Goal: Check status

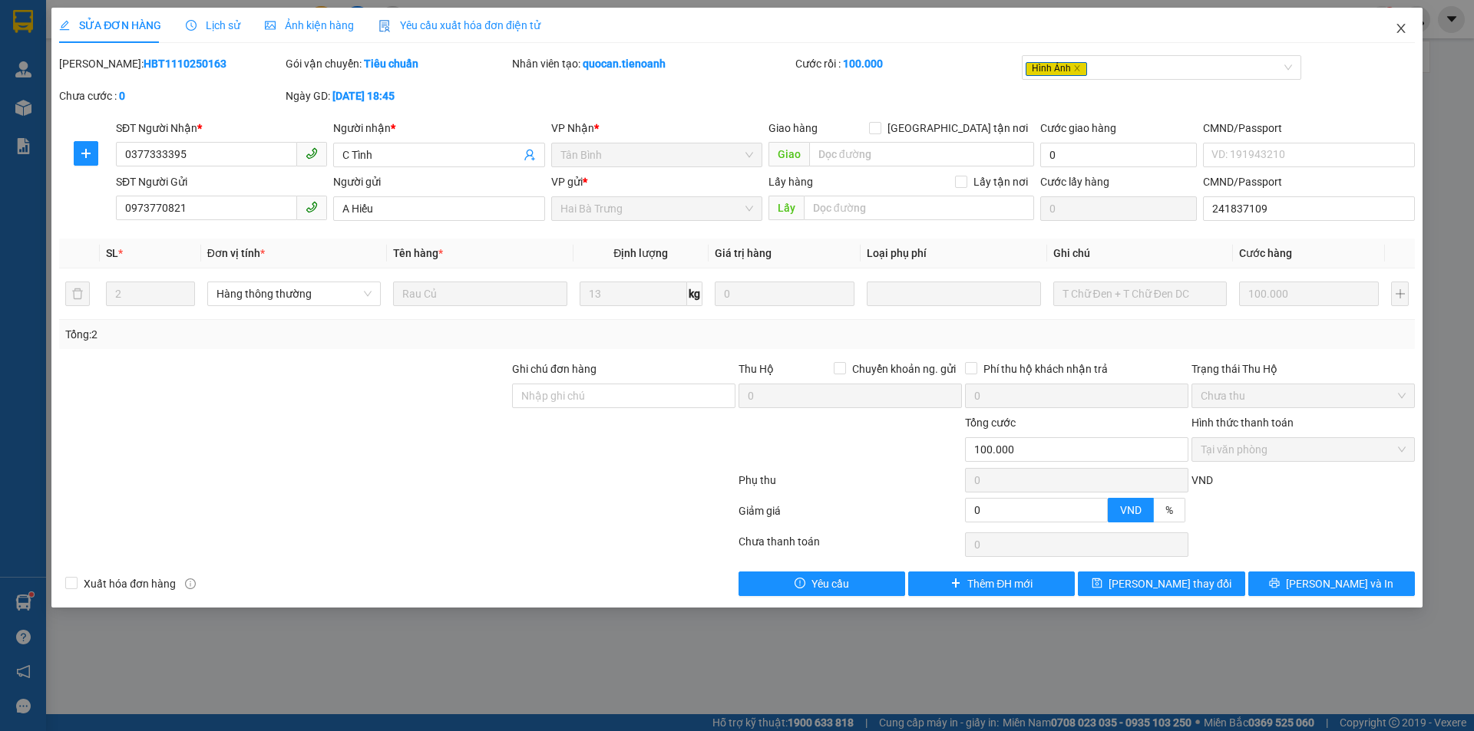
drag, startPoint x: 1407, startPoint y: 28, endPoint x: 1384, endPoint y: 28, distance: 23.0
click at [1406, 28] on span "Close" at bounding box center [1400, 29] width 43 height 43
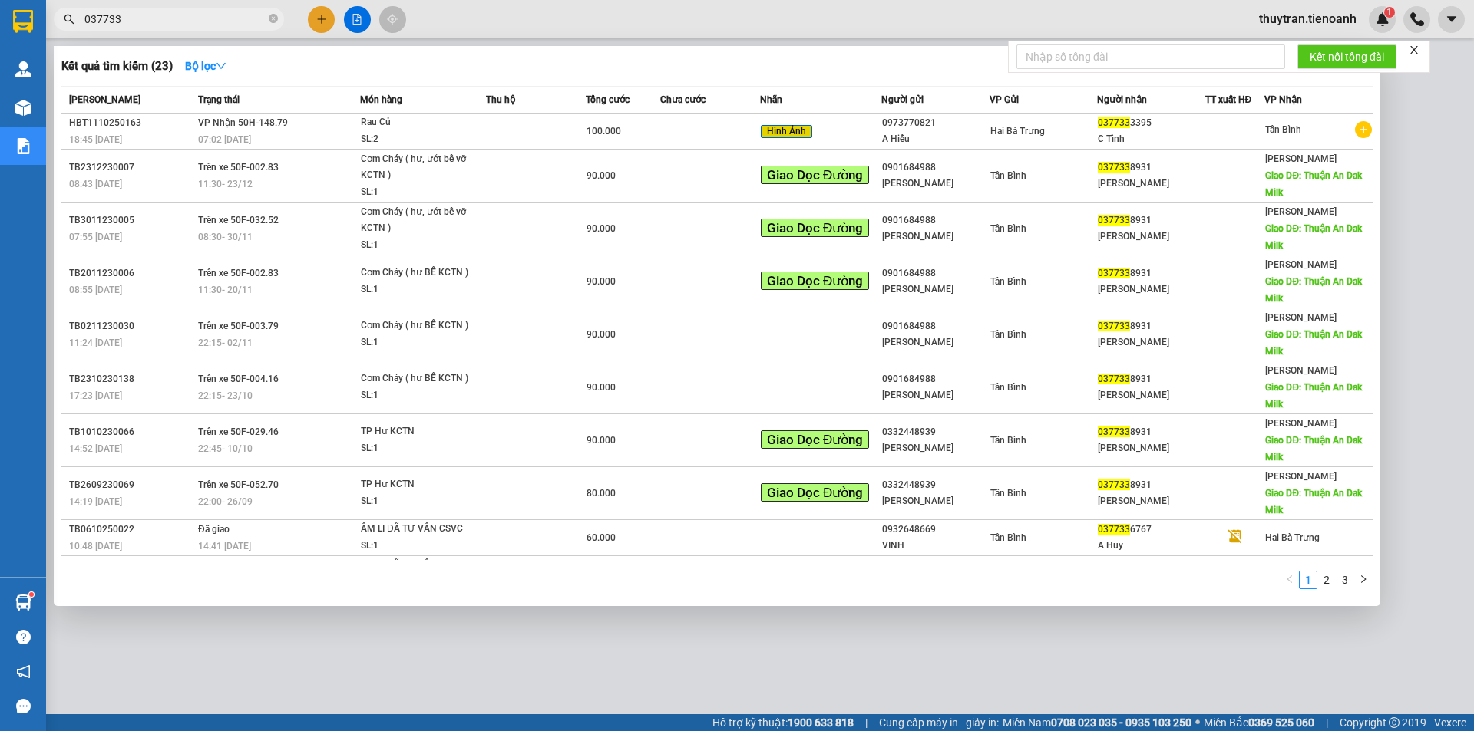
drag, startPoint x: 167, startPoint y: 17, endPoint x: 34, endPoint y: 22, distance: 133.6
click at [34, 22] on section "Kết quả tìm kiếm ( 23 ) Bộ lọc Mã ĐH Trạng thái Món hàng Thu hộ Tổng cước Chưa …" at bounding box center [737, 365] width 1474 height 731
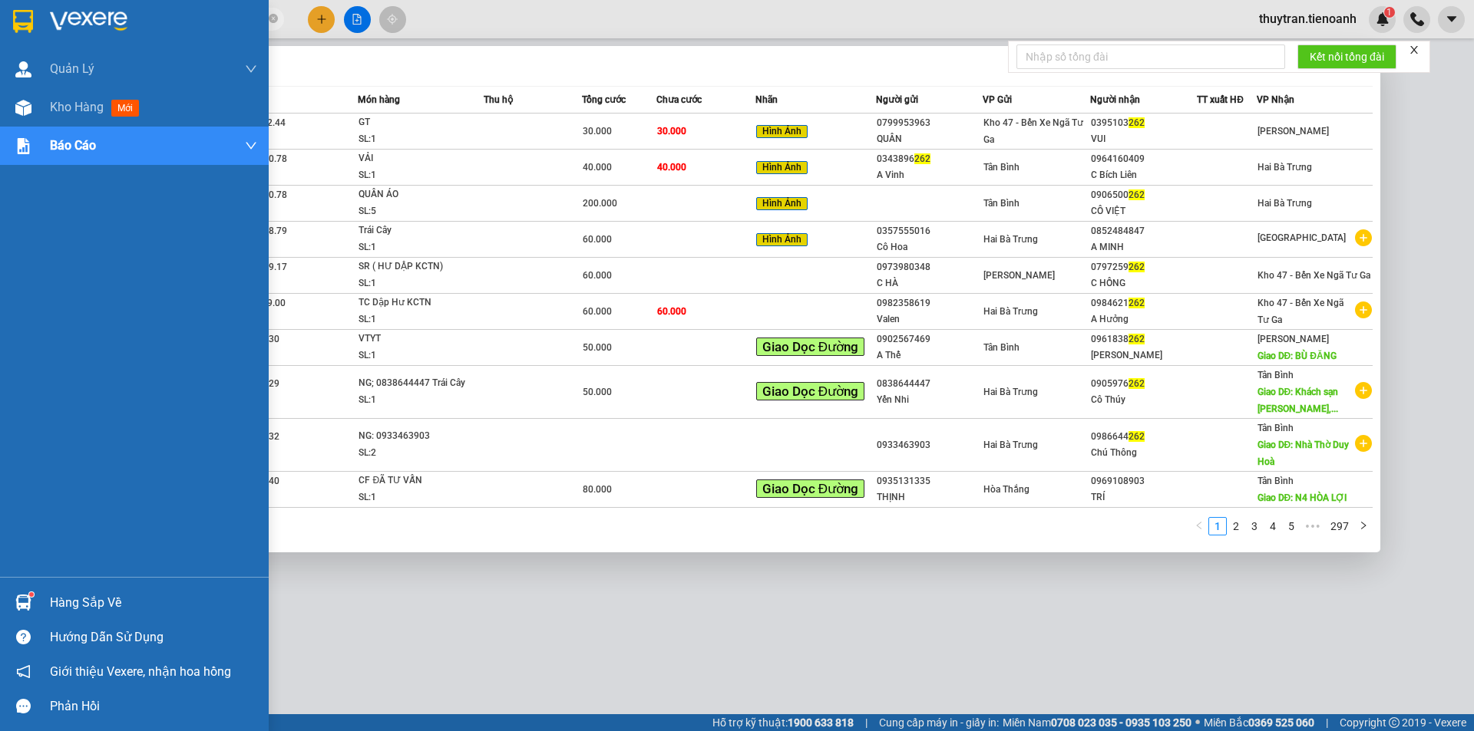
drag, startPoint x: 148, startPoint y: 14, endPoint x: 14, endPoint y: 5, distance: 134.6
click at [5, 8] on section "Kết quả tìm kiếm ( 2967 ) Bộ lọc Mã ĐH Trạng thái Món hàng Thu hộ Tổng cước Chư…" at bounding box center [737, 365] width 1474 height 731
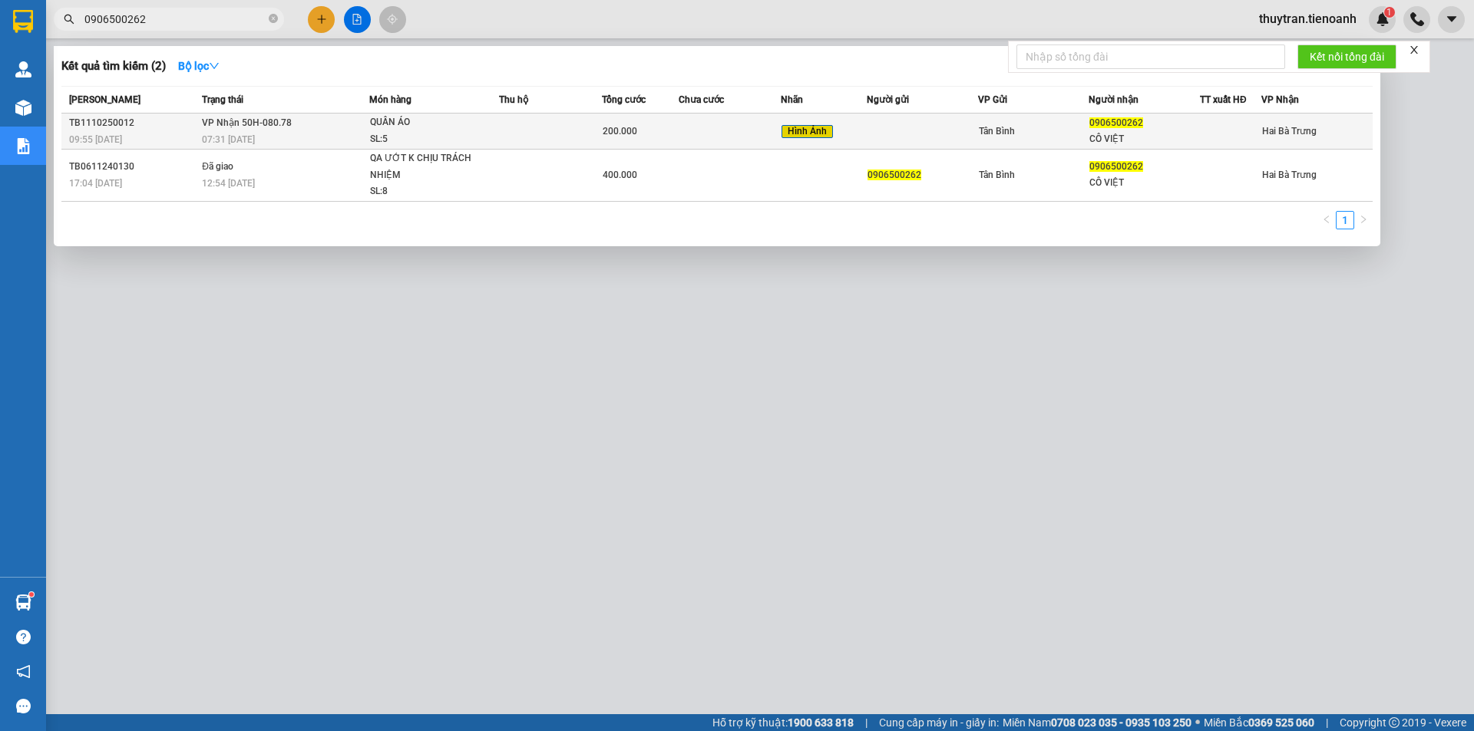
type input "0906500262"
click at [663, 139] on div "200.000" at bounding box center [639, 131] width 75 height 17
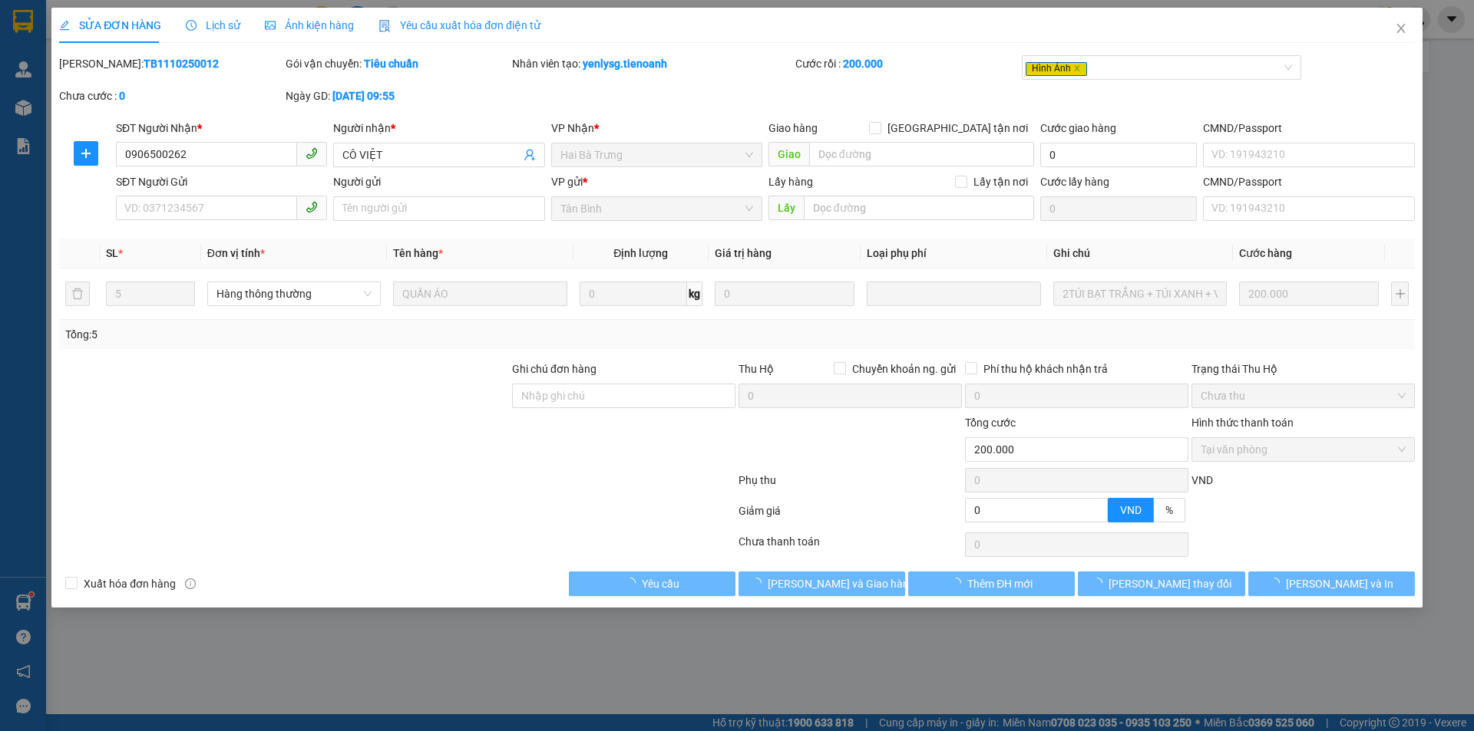
click at [207, 25] on span "Lịch sử" at bounding box center [213, 25] width 54 height 12
